Goal: Navigation & Orientation: Find specific page/section

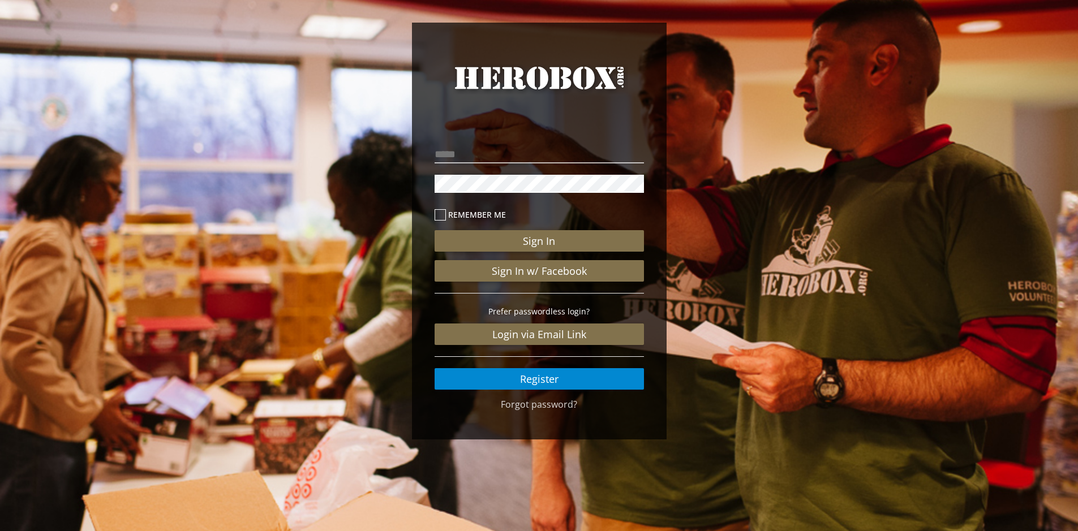
click at [560, 96] on link "HeroBox" at bounding box center [539, 88] width 209 height 52
click at [518, 142] on div "Remember me Sign In Sign In w/ Facebook Prefer passwordless login? Login via Em…" at bounding box center [539, 262] width 226 height 273
click at [516, 148] on input "email" at bounding box center [539, 154] width 209 height 18
type input "**********"
click at [435, 230] on button "Sign In" at bounding box center [539, 241] width 209 height 22
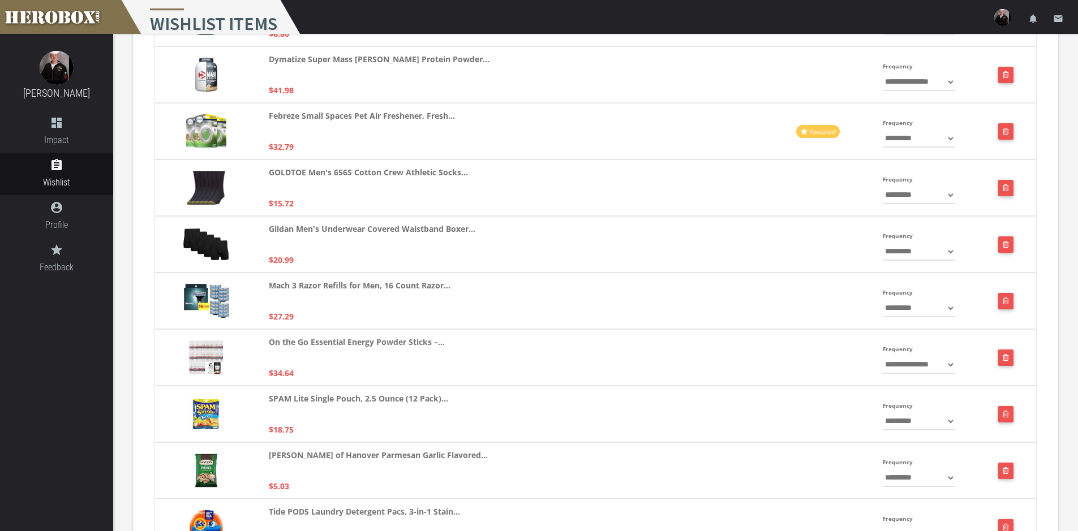
scroll to position [59, 0]
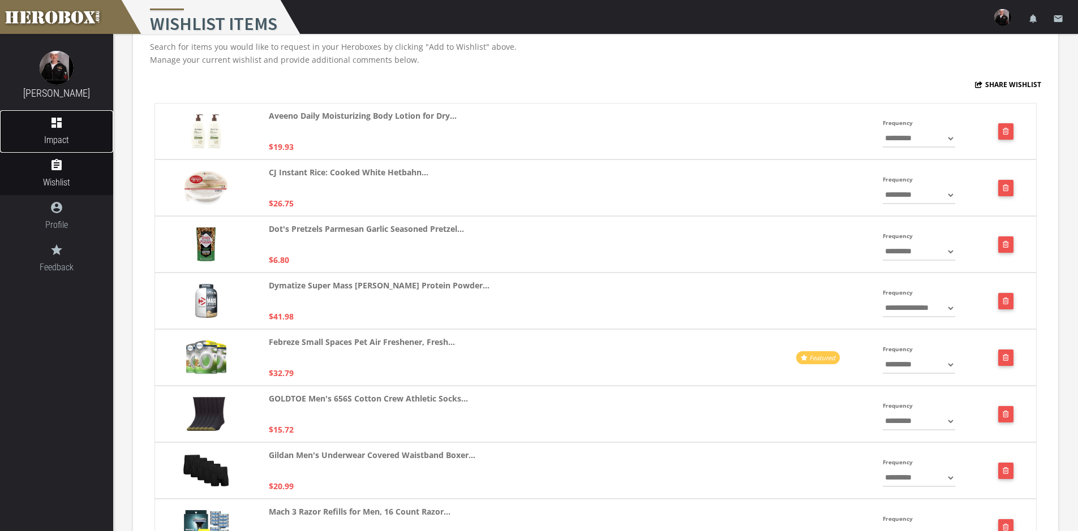
click at [54, 125] on icon "dashboard" at bounding box center [56, 123] width 113 height 14
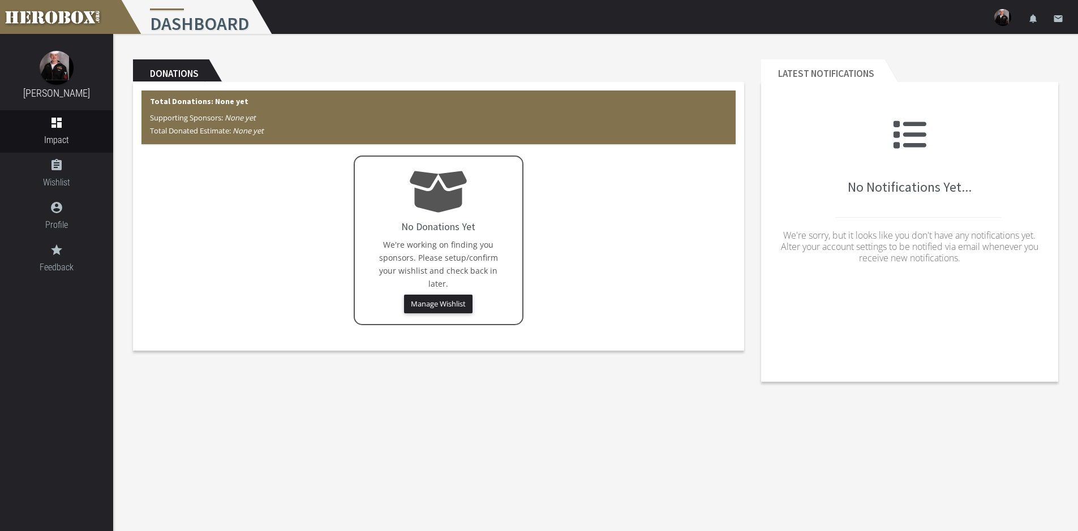
drag, startPoint x: 577, startPoint y: 324, endPoint x: 274, endPoint y: 194, distance: 328.8
click at [281, 198] on div "No Donations Yet We're working on finding you sponsors. Please setup/confirm yo…" at bounding box center [438, 241] width 594 height 170
click at [274, 194] on div "No Donations Yet We're working on finding you sponsors. Please setup/confirm yo…" at bounding box center [438, 241] width 594 height 170
drag, startPoint x: 301, startPoint y: 134, endPoint x: 204, endPoint y: 106, distance: 100.1
click at [206, 106] on div "Total Donations: None yet Supporting Sponsors: None yet Total Donated Estimate:…" at bounding box center [438, 118] width 594 height 54
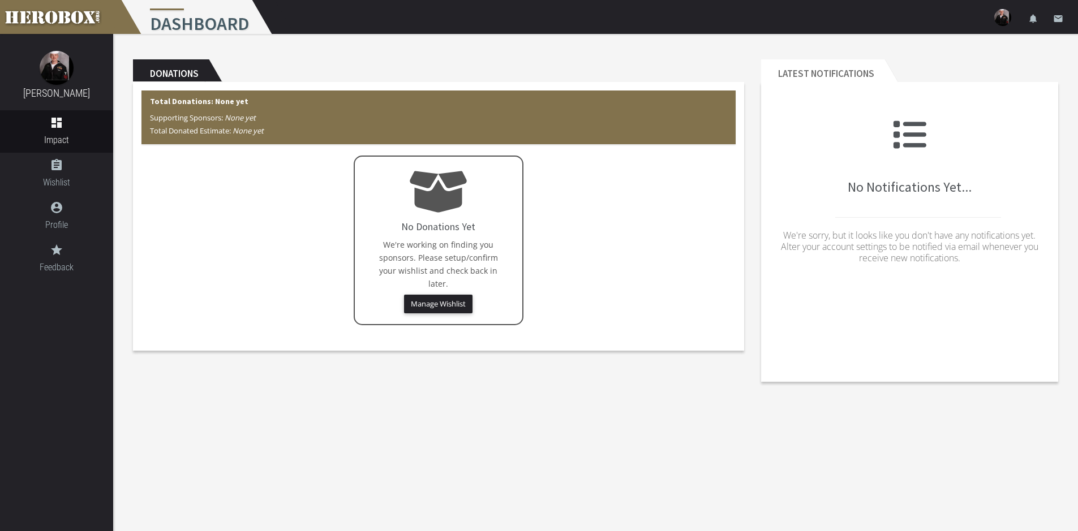
drag, startPoint x: 204, startPoint y: 106, endPoint x: 155, endPoint y: 109, distance: 49.9
click at [201, 106] on div "Total Donations: None yet Supporting Sponsors: None yet Total Donated Estimate:…" at bounding box center [438, 118] width 594 height 54
drag, startPoint x: 151, startPoint y: 111, endPoint x: 277, endPoint y: 132, distance: 128.5
click at [275, 131] on div "Total Donations: None yet Supporting Sponsors: None yet Total Donated Estimate:…" at bounding box center [438, 118] width 594 height 54
click at [277, 132] on p "Supporting Sponsors: None yet Total Donated Estimate: None yet" at bounding box center [438, 124] width 577 height 26
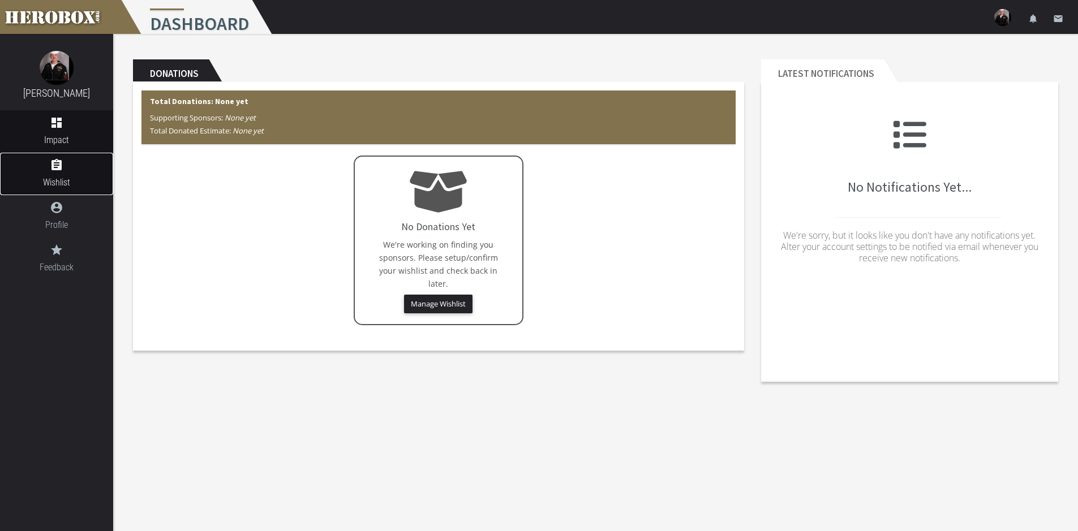
click at [49, 184] on span "Wishlist" at bounding box center [56, 182] width 113 height 14
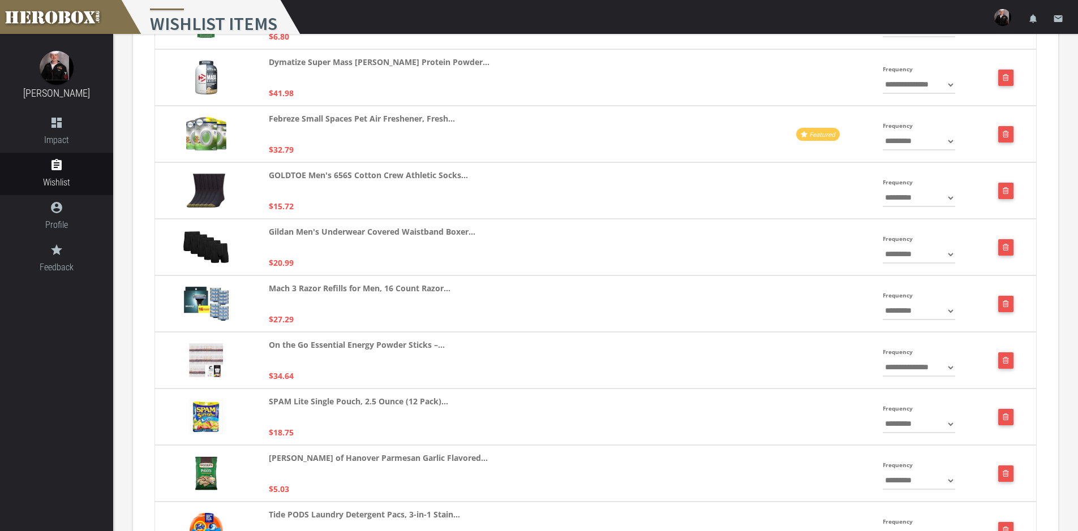
scroll to position [509, 0]
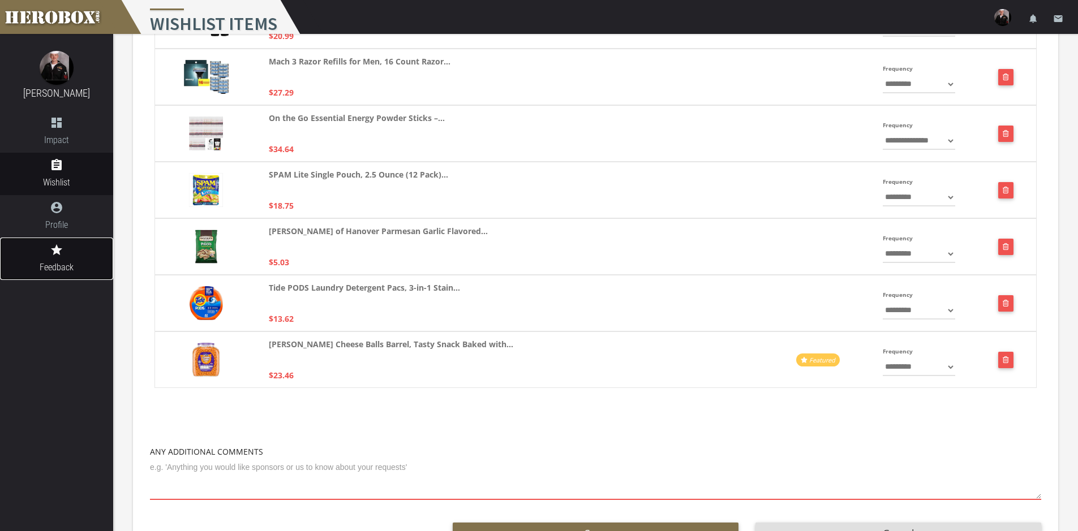
click at [44, 259] on link "grade Feedback" at bounding box center [56, 259] width 113 height 42
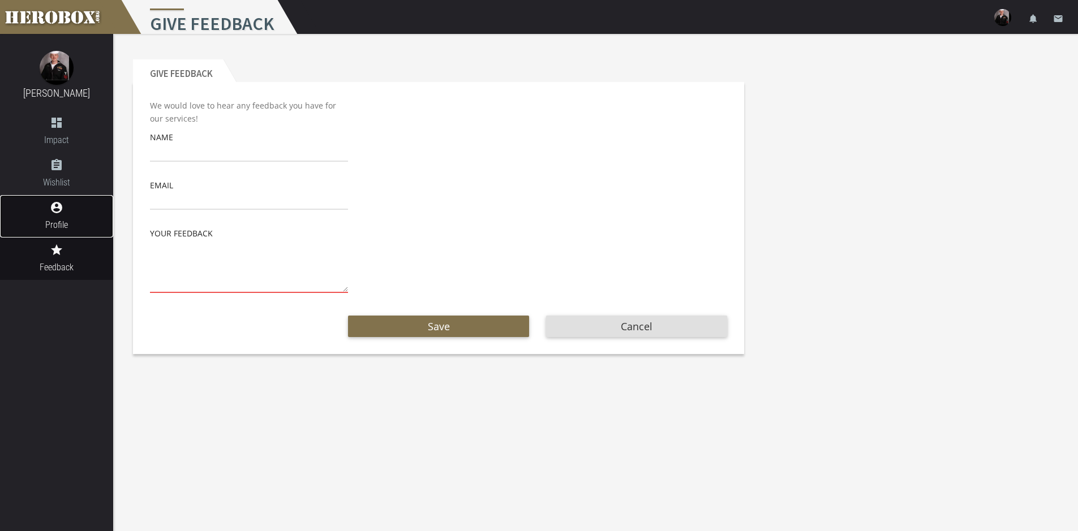
click at [42, 225] on span "Profile" at bounding box center [56, 225] width 113 height 14
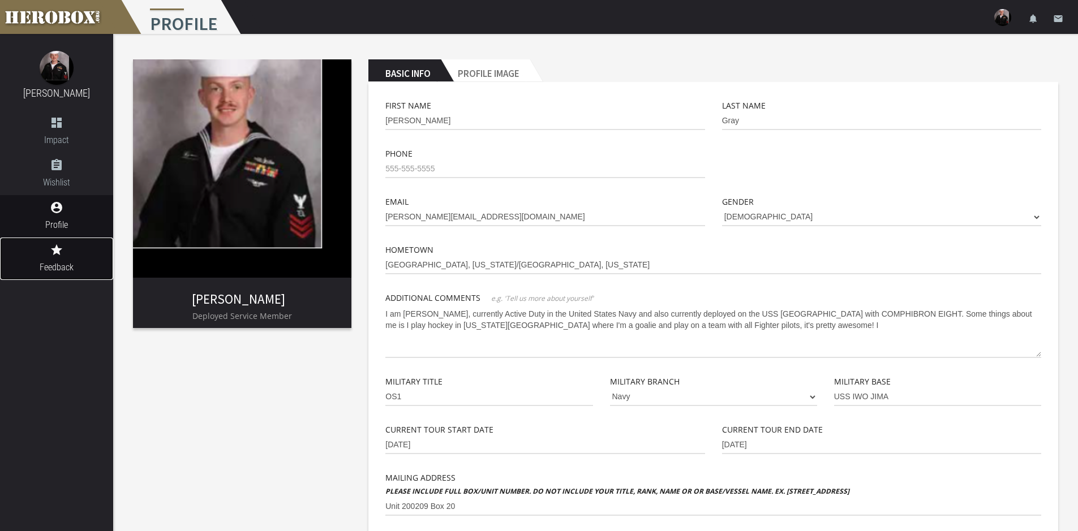
click at [49, 271] on span "Feedback" at bounding box center [56, 267] width 113 height 14
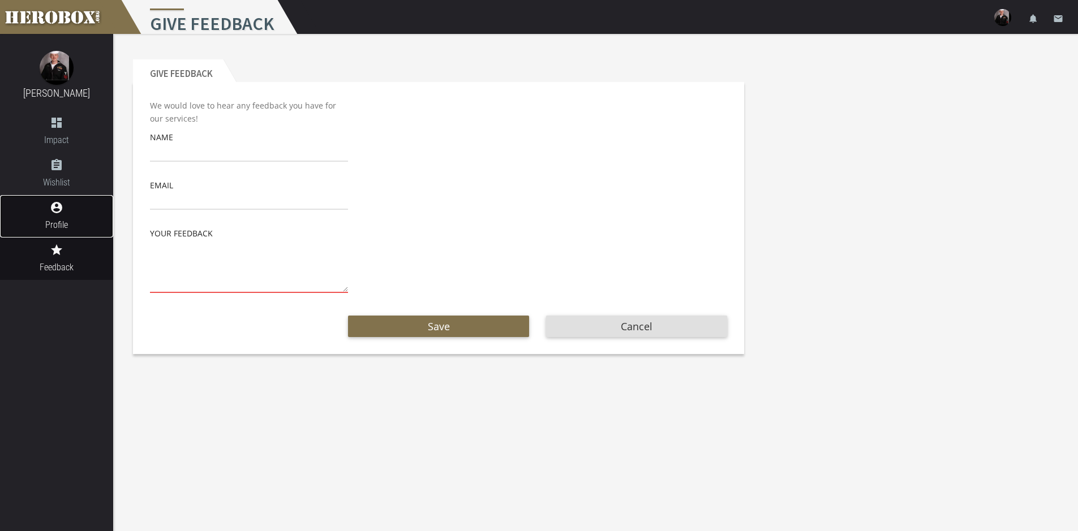
click at [44, 220] on span "Profile" at bounding box center [56, 225] width 113 height 14
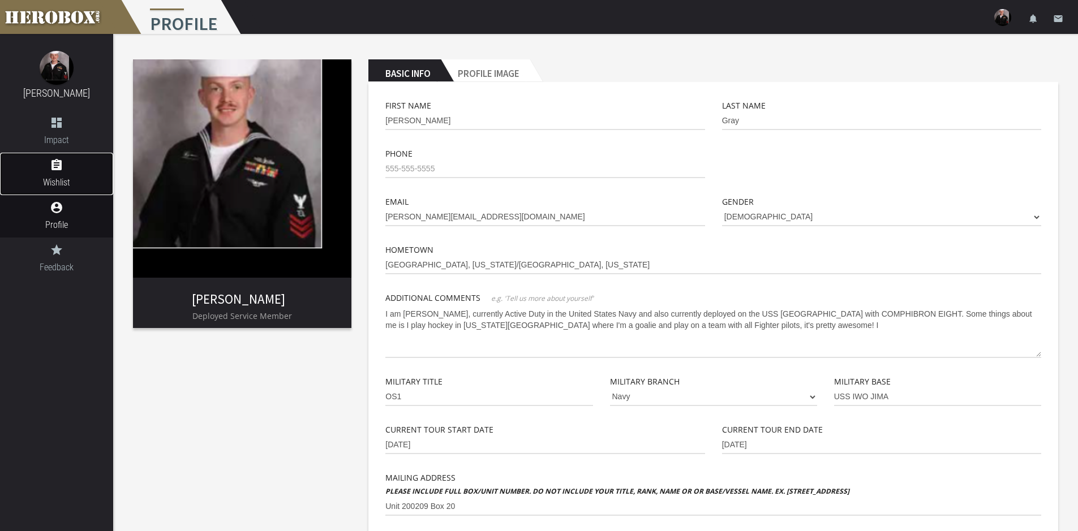
click at [69, 177] on span "Wishlist" at bounding box center [56, 182] width 113 height 14
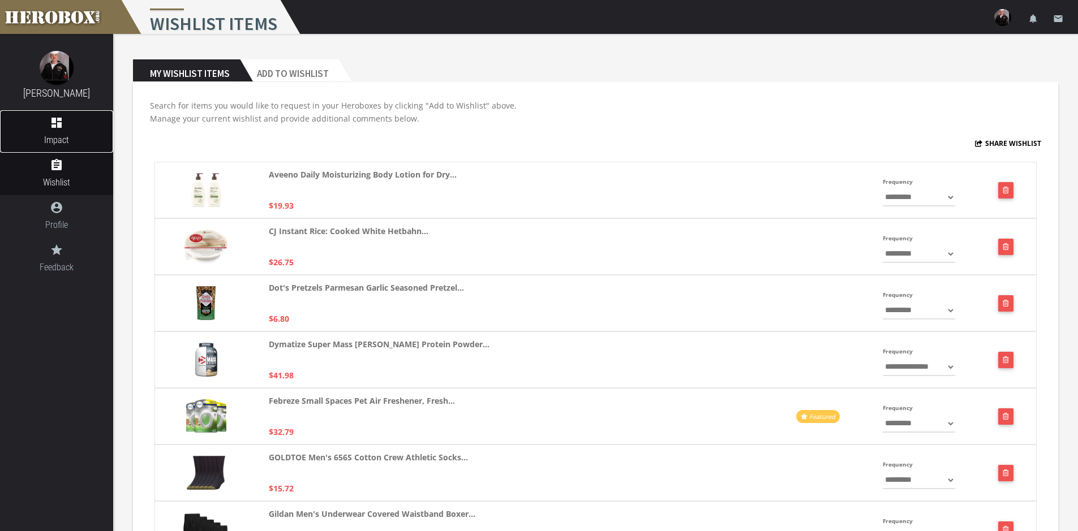
click at [74, 138] on span "Impact" at bounding box center [56, 140] width 113 height 14
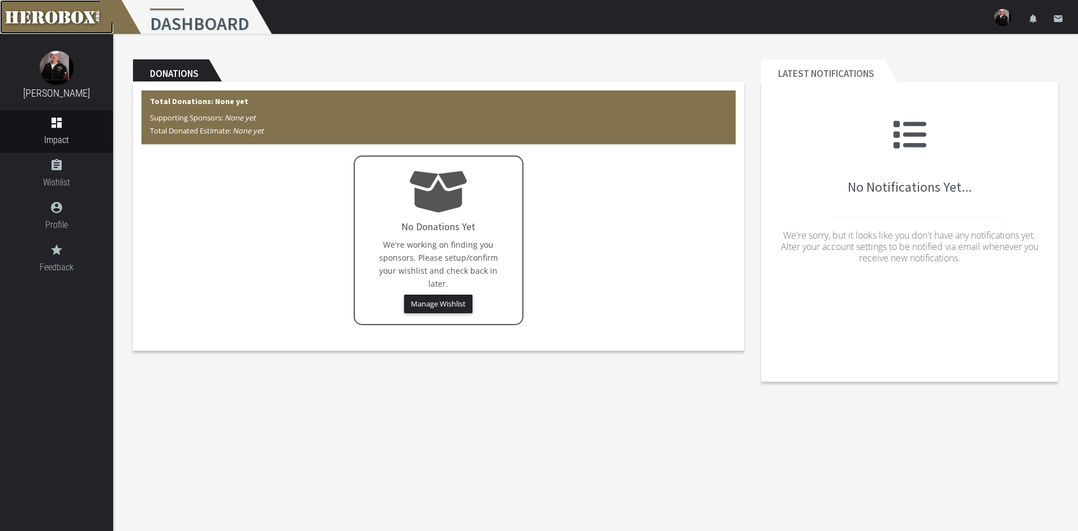
click at [84, 7] on link at bounding box center [56, 17] width 113 height 34
